Goal: Navigation & Orientation: Find specific page/section

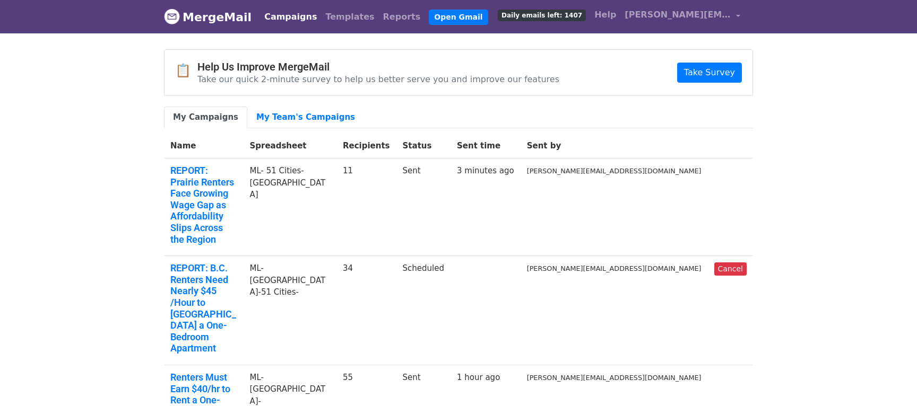
click at [198, 15] on link "MergeMail" at bounding box center [208, 17] width 88 height 22
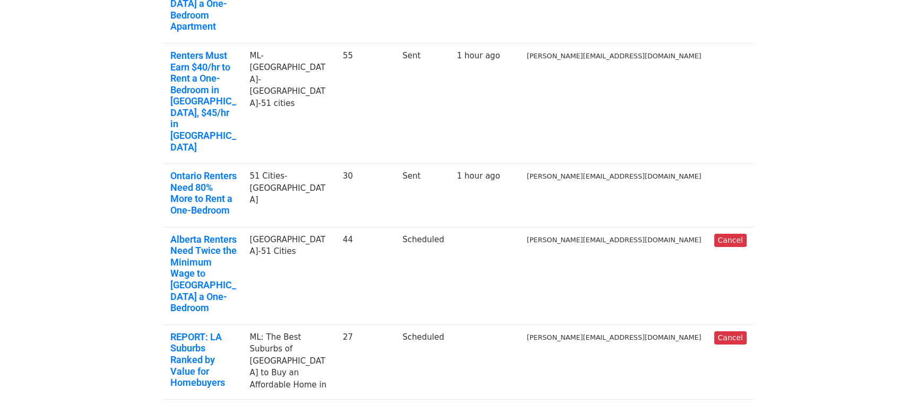
scroll to position [322, 0]
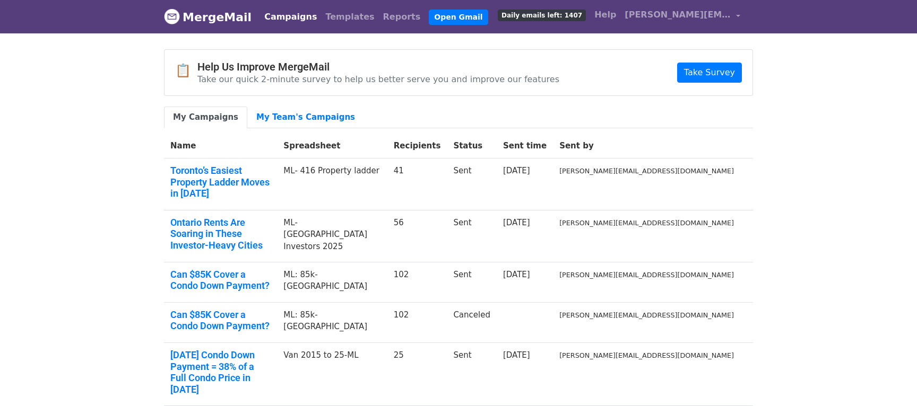
click at [224, 22] on link "MergeMail" at bounding box center [208, 17] width 88 height 22
